Goal: Find specific page/section

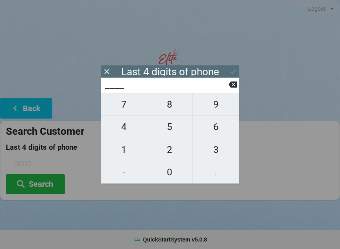
click at [131, 131] on span "4" at bounding box center [124, 126] width 46 height 17
type input "4___"
click at [138, 112] on span "7" at bounding box center [124, 104] width 46 height 17
type input "47__"
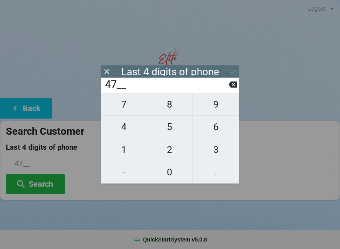
click at [235, 85] on icon at bounding box center [232, 84] width 8 height 6
click at [233, 88] on icon at bounding box center [232, 84] width 8 height 6
type input "____"
click at [127, 112] on span "7" at bounding box center [124, 104] width 46 height 17
type input "7___"
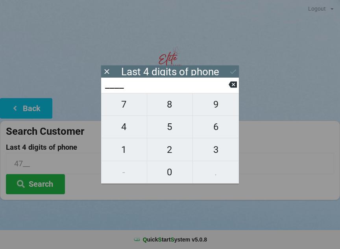
type input "7___"
click at [166, 173] on span "0" at bounding box center [170, 172] width 46 height 17
type input "70__"
click at [166, 173] on span "0" at bounding box center [170, 172] width 46 height 17
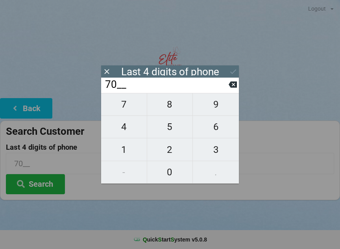
type input "700_"
click at [230, 88] on icon at bounding box center [232, 84] width 8 height 8
type input "70__"
click at [169, 109] on span "8" at bounding box center [170, 104] width 46 height 17
type input "708_"
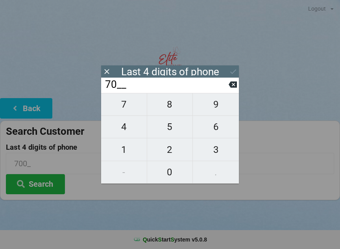
type input "708_"
click at [122, 144] on span "1" at bounding box center [124, 149] width 46 height 17
type input "7081"
click at [232, 70] on icon at bounding box center [233, 71] width 8 height 8
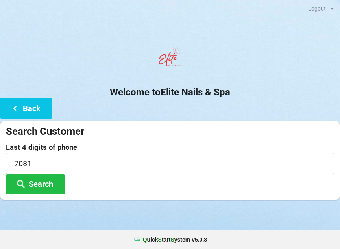
click at [31, 188] on button "Search" at bounding box center [35, 184] width 59 height 20
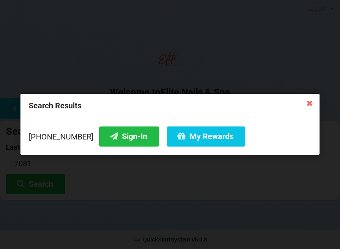
click at [110, 139] on button "Sign-In" at bounding box center [129, 136] width 60 height 20
